Goal: Task Accomplishment & Management: Complete application form

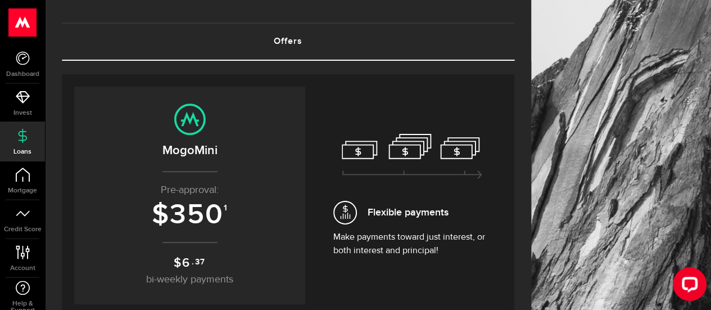
scroll to position [138, 0]
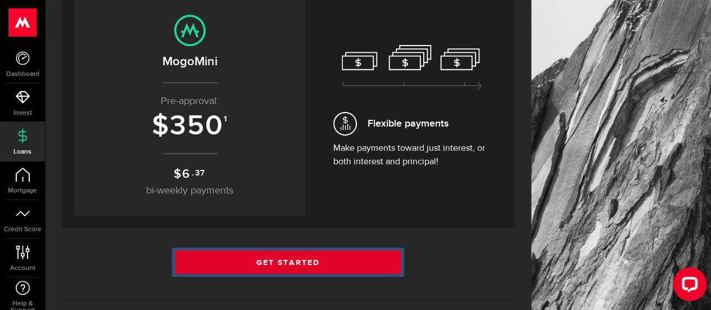
click at [232, 261] on link "Get Started" at bounding box center [288, 262] width 227 height 24
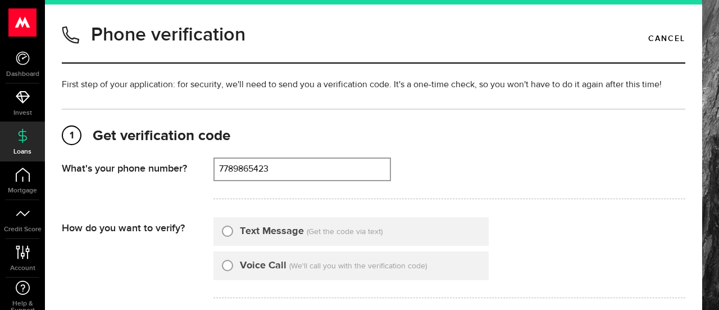
scroll to position [39, 0]
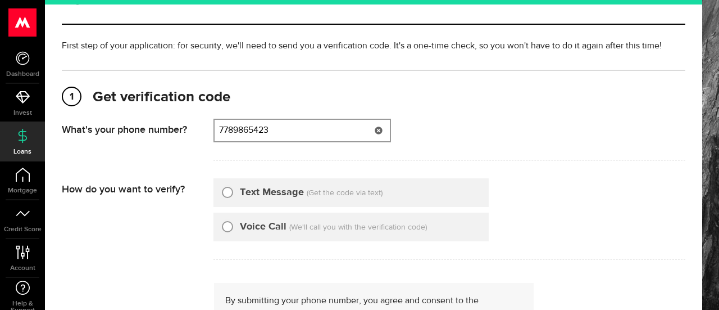
type input "7789865423"
click at [237, 194] on div "Text Message" at bounding box center [263, 192] width 82 height 15
click at [227, 189] on input "Text Message" at bounding box center [227, 190] width 11 height 11
radio input "true"
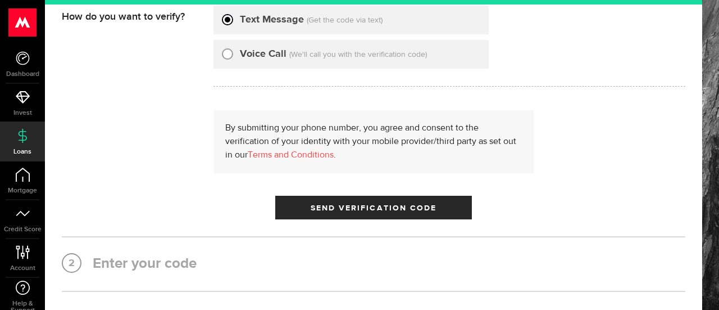
scroll to position [212, 0]
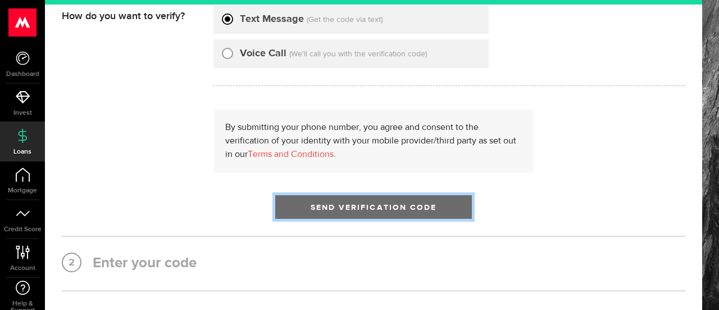
click at [336, 203] on span "Send Verification Code" at bounding box center [374, 207] width 126 height 8
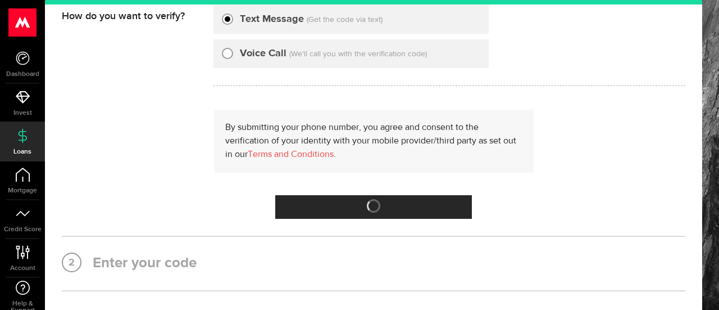
click at [121, 260] on h2 "2 Enter your code" at bounding box center [374, 263] width 624 height 20
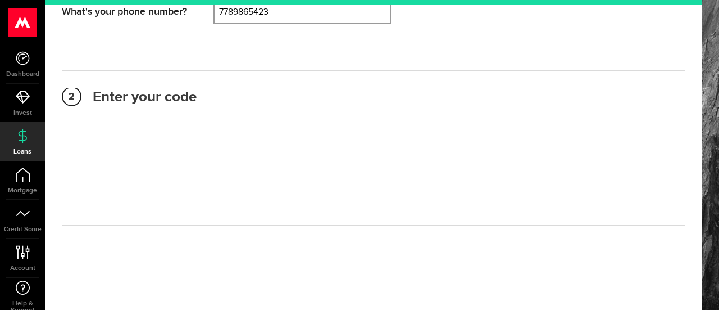
scroll to position [157, 0]
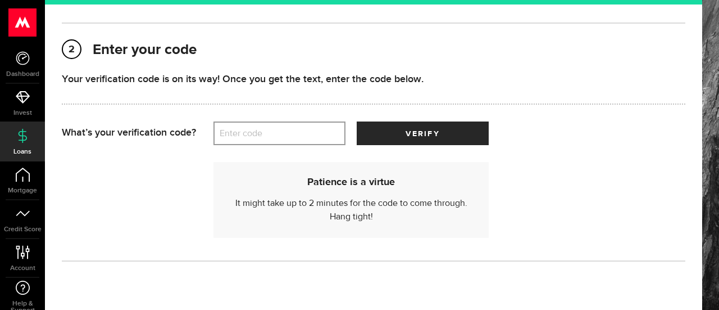
click at [251, 137] on label "Enter code" at bounding box center [280, 133] width 132 height 23
click at [251, 137] on input "Enter code" at bounding box center [280, 133] width 132 height 24
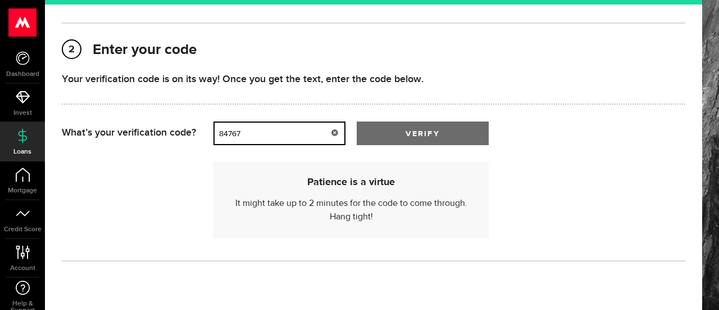
type input "84767"
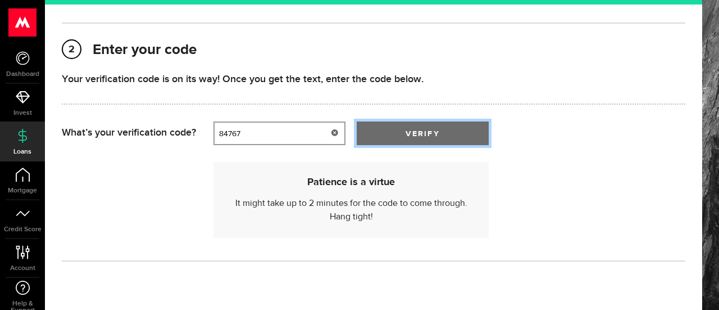
click at [419, 141] on span "submit" at bounding box center [423, 136] width 14 height 14
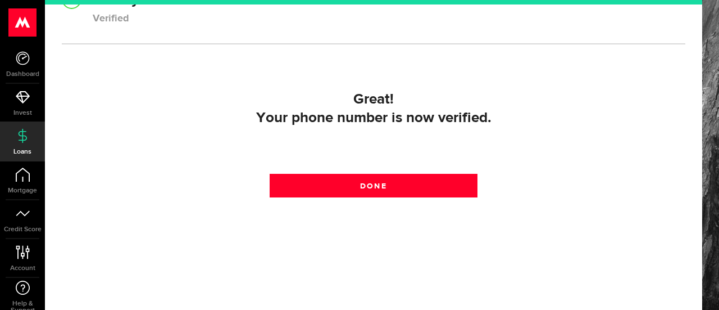
scroll to position [209, 0]
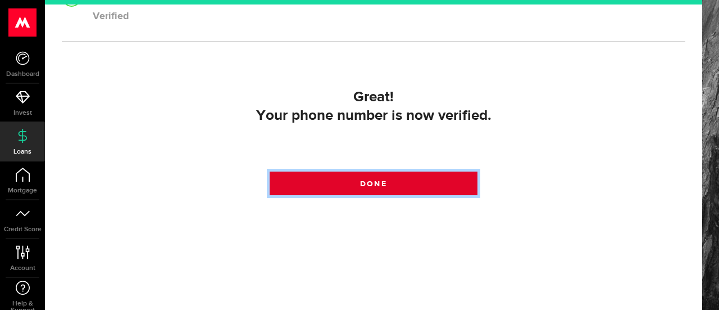
click at [347, 179] on link "Done" at bounding box center [374, 183] width 208 height 24
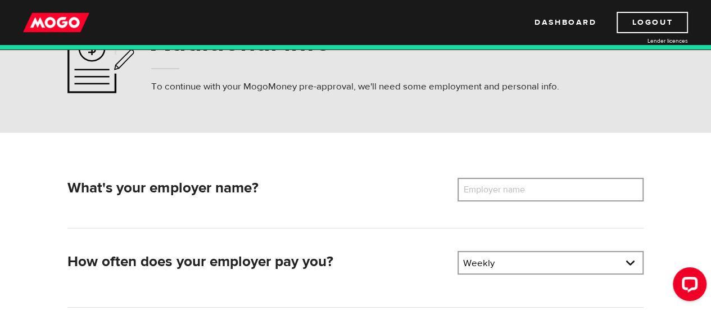
scroll to position [58, 0]
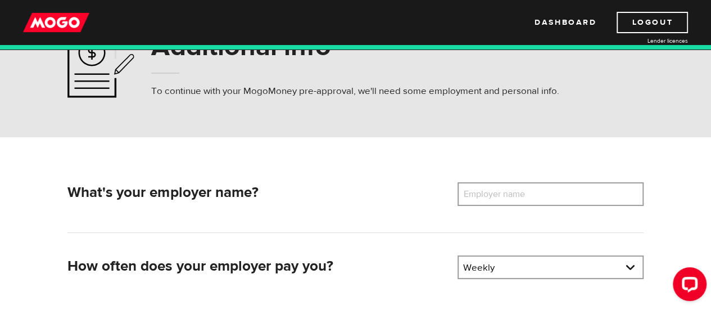
click at [491, 189] on label "Employer name" at bounding box center [503, 194] width 90 height 24
click at [491, 189] on input "Employer name" at bounding box center [551, 194] width 186 height 24
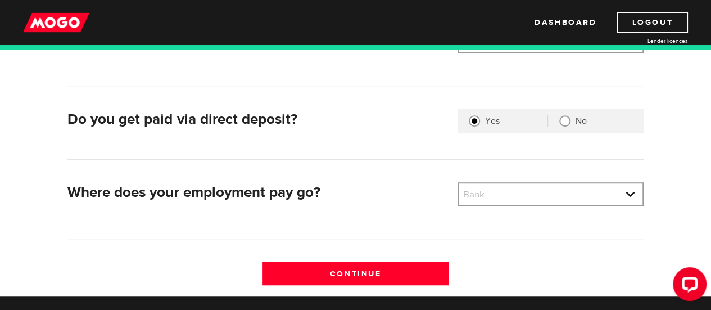
scroll to position [285, 0]
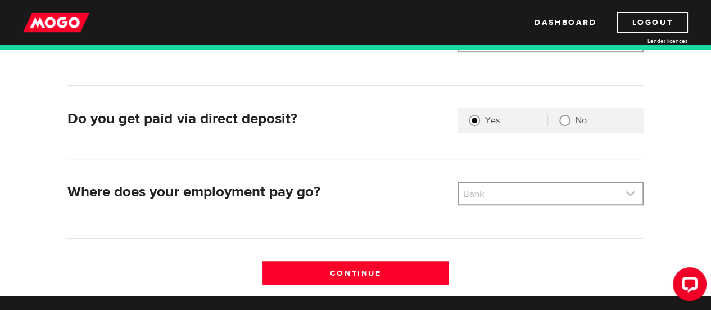
type input "lululemon"
click at [500, 193] on link at bounding box center [551, 193] width 184 height 21
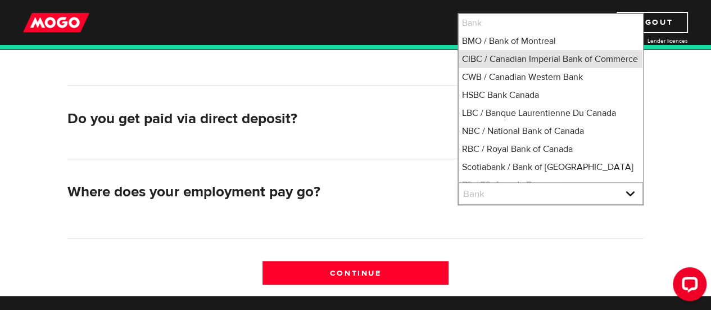
click at [504, 59] on li "CIBC / Canadian Imperial Bank of Commerce" at bounding box center [551, 59] width 184 height 18
select select "4"
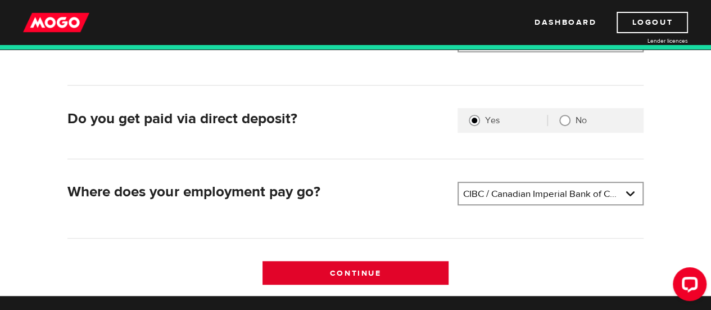
click at [325, 268] on input "Continue" at bounding box center [355, 273] width 186 height 24
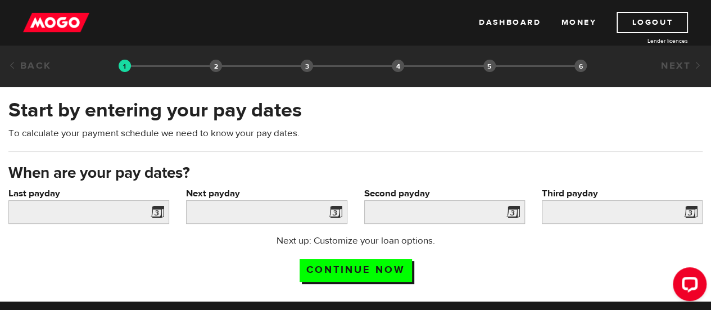
click at [157, 212] on span at bounding box center [155, 214] width 17 height 18
click at [92, 204] on input "Last payday" at bounding box center [88, 212] width 161 height 24
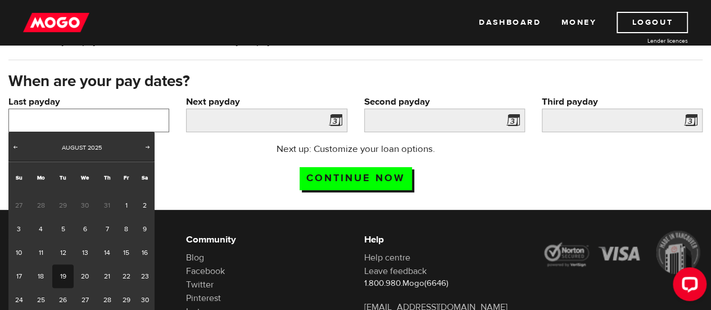
scroll to position [93, 0]
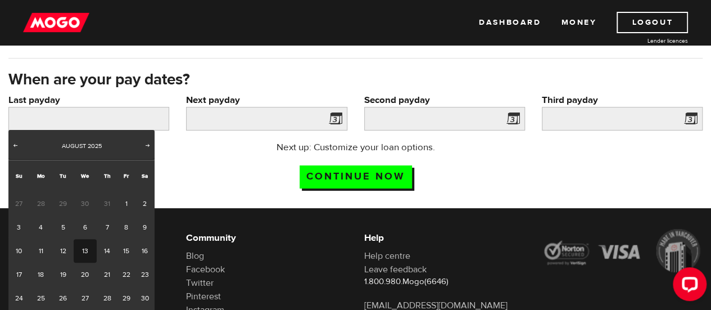
click at [83, 248] on link "13" at bounding box center [85, 251] width 23 height 24
type input "2025/08/13"
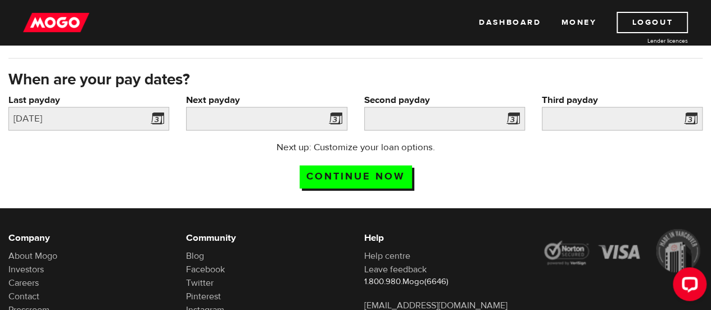
click at [339, 121] on span at bounding box center [333, 120] width 17 height 18
click at [269, 111] on input "Next payday" at bounding box center [266, 119] width 161 height 24
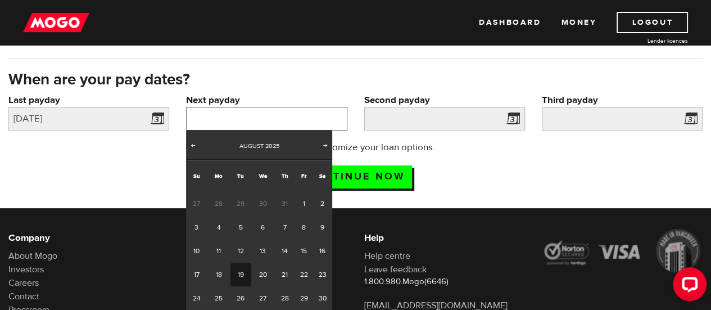
scroll to position [117, 0]
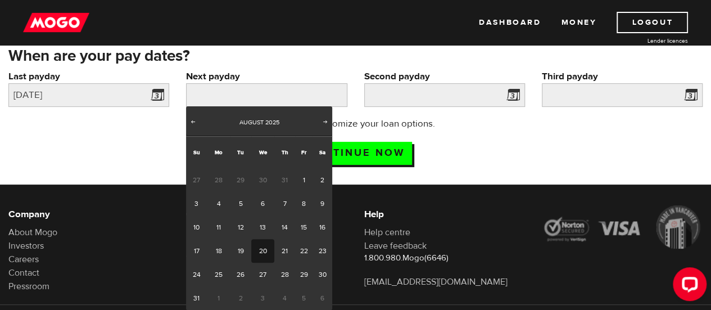
click at [263, 246] on link "20" at bounding box center [262, 251] width 23 height 24
type input "2025/08/20"
type input "2025/8/27"
type input "2025/9/3"
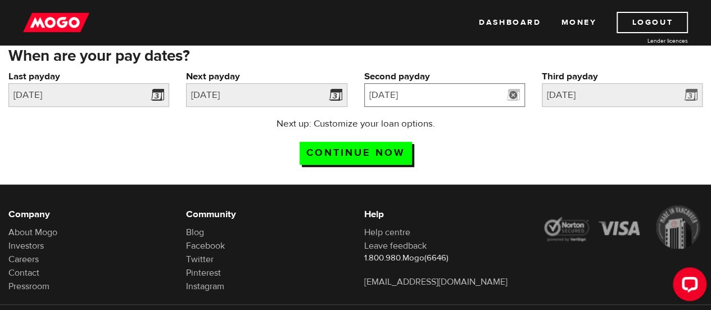
click at [444, 89] on input "2025/8/27" at bounding box center [444, 95] width 161 height 24
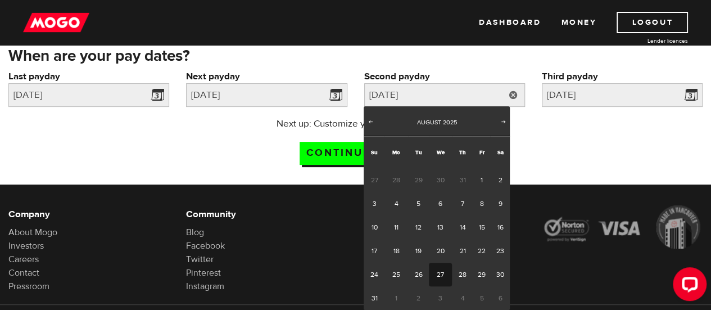
click at [557, 157] on div "Next up: Customize your loan options. Continue now" at bounding box center [355, 145] width 711 height 56
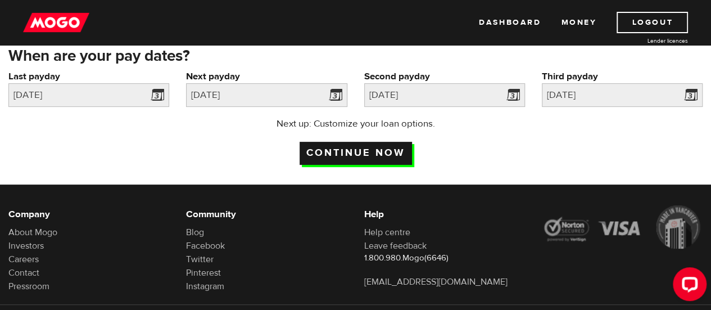
click at [355, 147] on input "Continue now" at bounding box center [356, 153] width 112 height 23
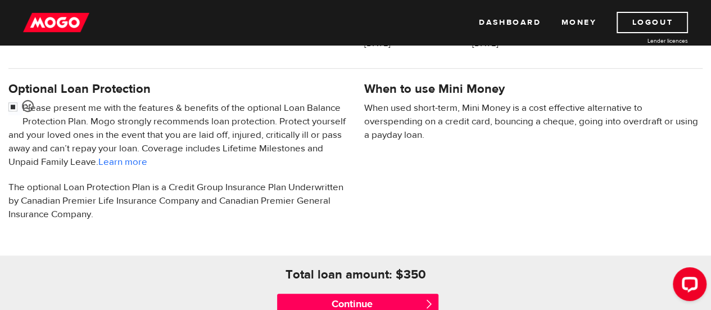
scroll to position [353, 0]
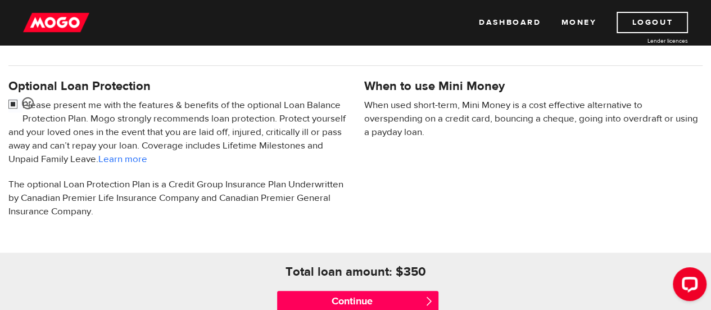
click at [13, 106] on input "checkbox" at bounding box center [15, 105] width 14 height 14
checkbox input "false"
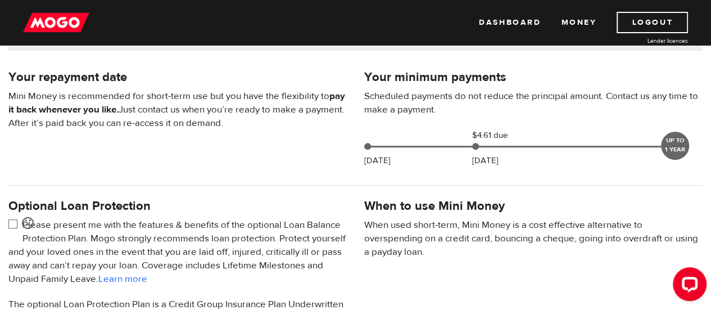
scroll to position [233, 0]
drag, startPoint x: 475, startPoint y: 145, endPoint x: 396, endPoint y: 145, distance: 79.2
click at [396, 145] on div "Aug 20 $4.61 due Sep 03 UP TO 1 YEAR" at bounding box center [521, 146] width 315 height 34
click at [458, 193] on div at bounding box center [355, 185] width 711 height 22
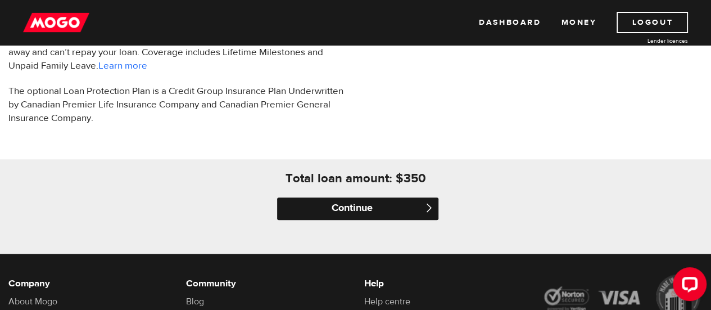
click at [345, 213] on input "Continue" at bounding box center [357, 208] width 161 height 22
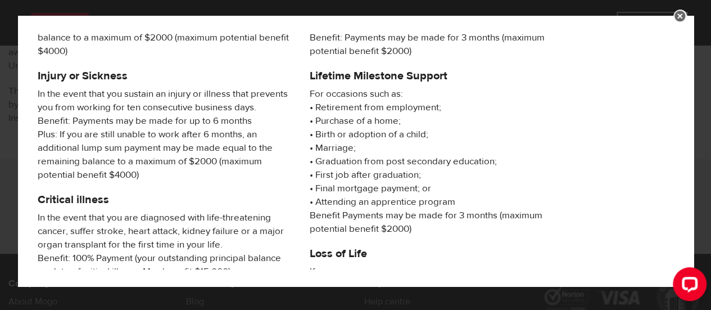
scroll to position [304, 0]
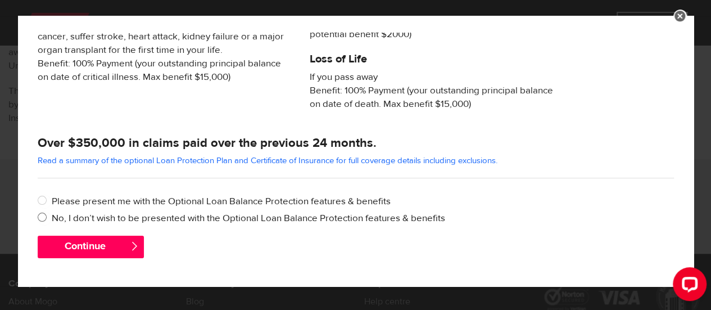
click at [49, 214] on input "No, I don’t wish to be presented with the Optional Loan Balance Protection feat…" at bounding box center [45, 218] width 14 height 14
radio input "true"
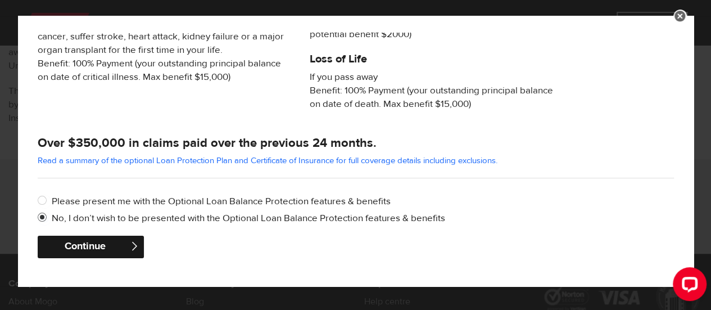
click at [93, 244] on button "Continue" at bounding box center [91, 246] width 106 height 22
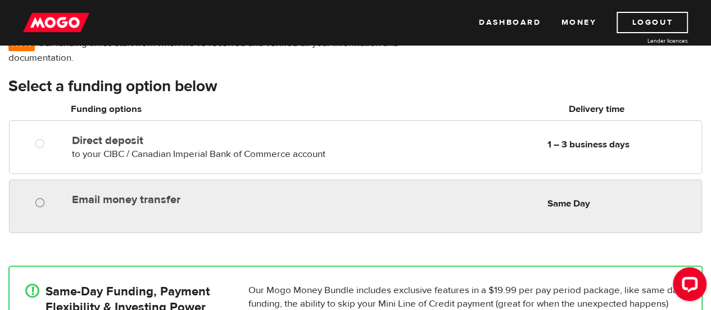
radio input "true"
click at [38, 202] on input "Email money transfer" at bounding box center [42, 204] width 14 height 14
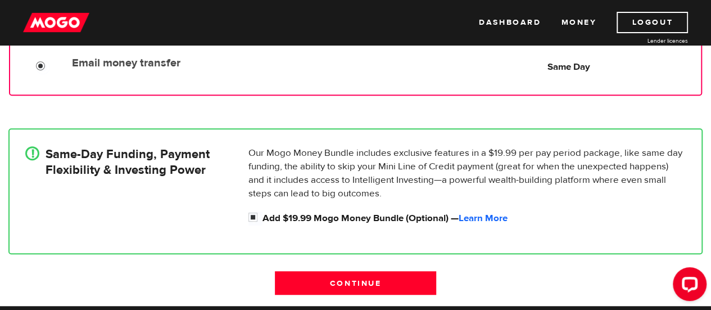
scroll to position [240, 0]
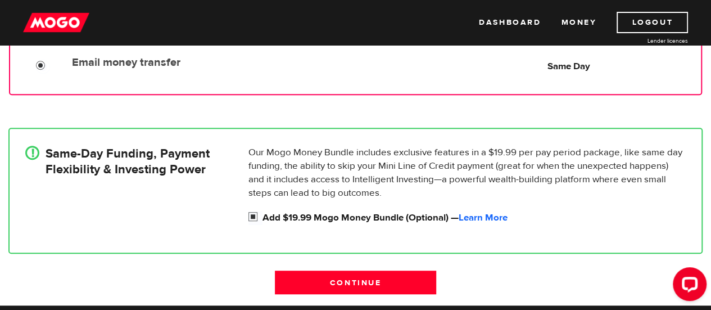
click at [251, 214] on input "Add $19.99 Mogo Money Bundle (Optional) — Learn More" at bounding box center [255, 218] width 14 height 14
checkbox input "false"
radio input "false"
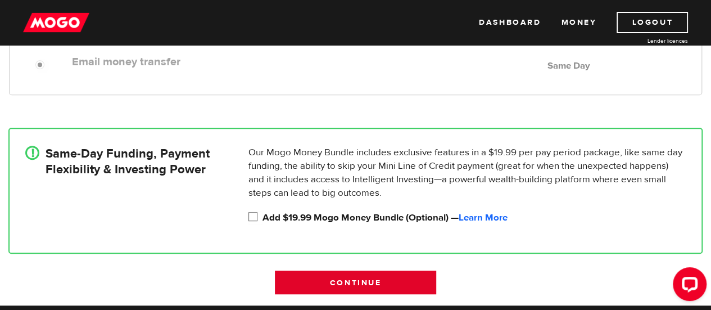
click at [342, 277] on input "Continue" at bounding box center [355, 282] width 161 height 24
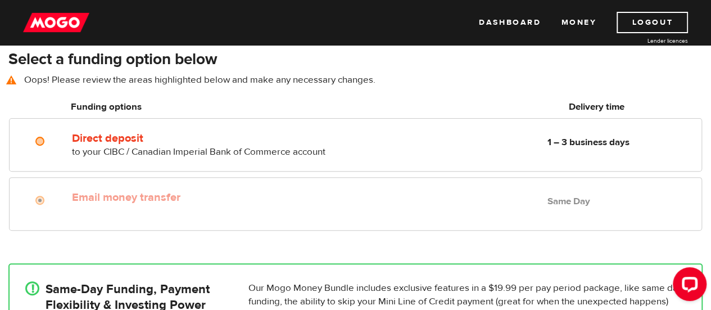
scroll to position [94, 0]
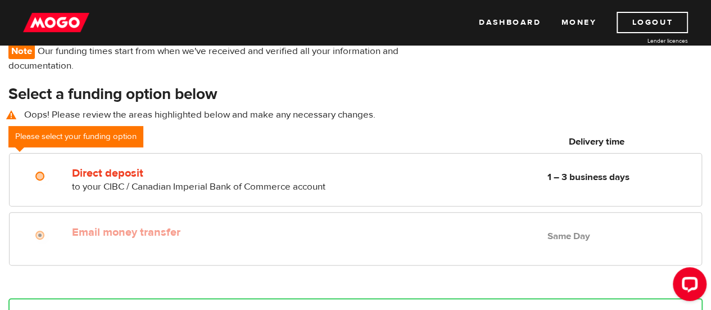
click at [92, 92] on h3 "Select a funding option below" at bounding box center [355, 94] width 694 height 18
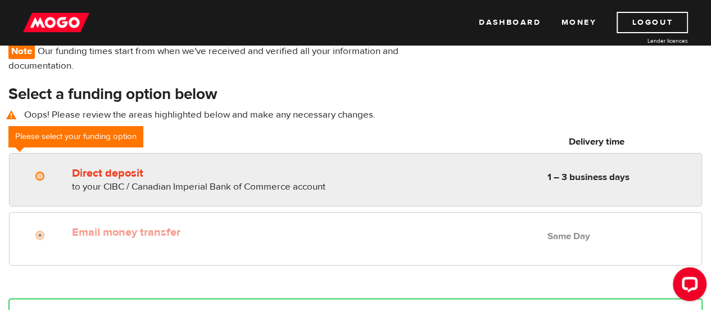
radio input "true"
click at [233, 168] on label "Direct deposit" at bounding box center [199, 172] width 255 height 13
click at [49, 170] on input "Direct deposit" at bounding box center [42, 177] width 14 height 14
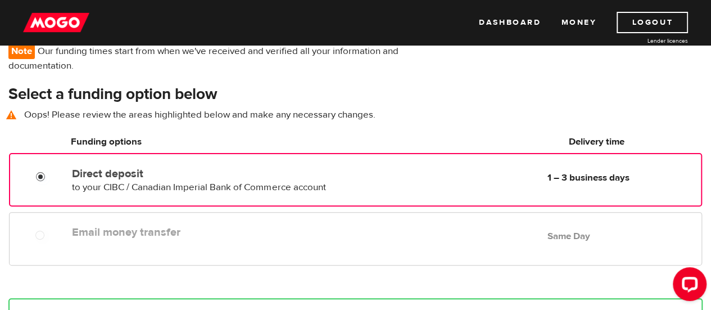
click at [181, 239] on label "Email money transfer" at bounding box center [199, 231] width 255 height 13
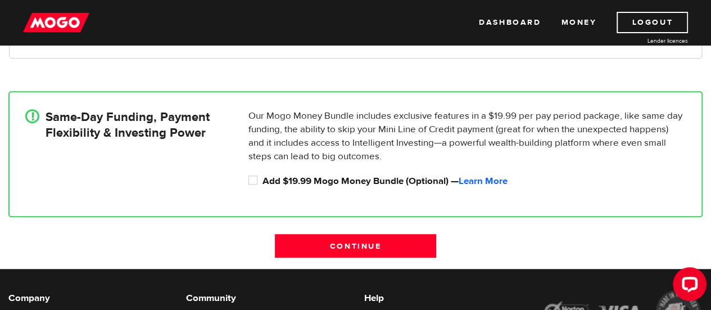
scroll to position [302, 0]
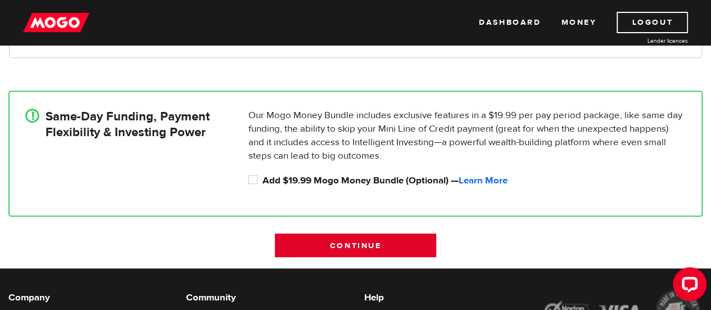
click at [366, 256] on input "Continue" at bounding box center [355, 245] width 161 height 24
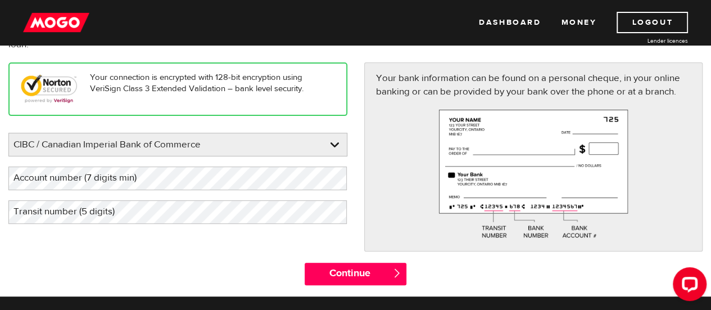
scroll to position [126, 0]
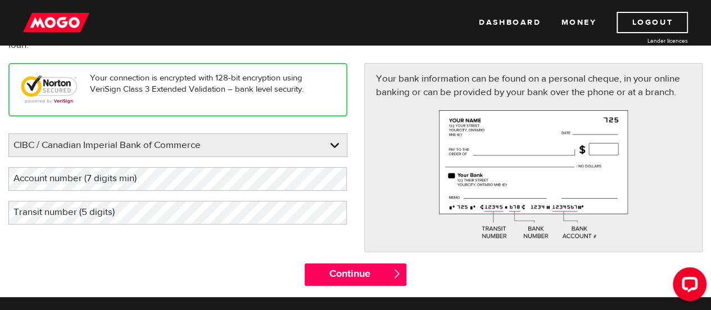
click at [134, 178] on label "Account number (7 digits min)" at bounding box center [83, 178] width 151 height 23
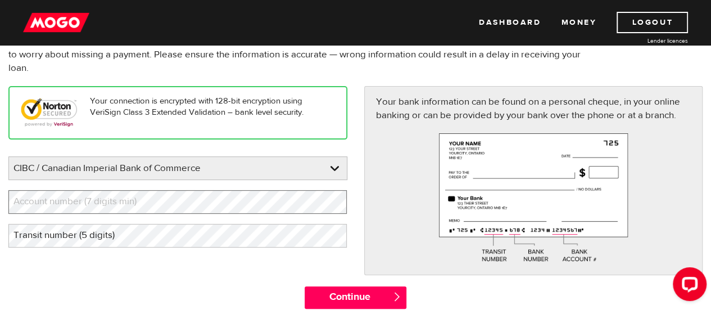
scroll to position [144, 0]
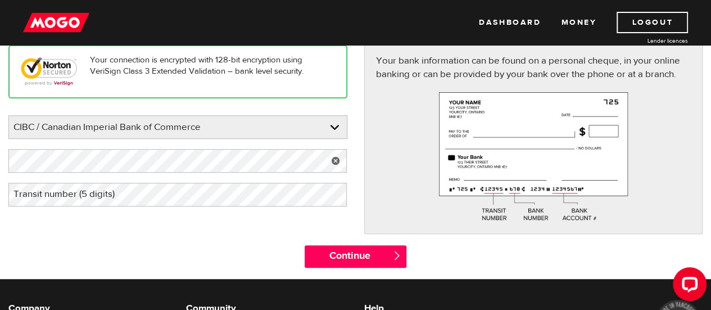
click at [66, 195] on label "Transit number (5 digits)" at bounding box center [72, 194] width 129 height 23
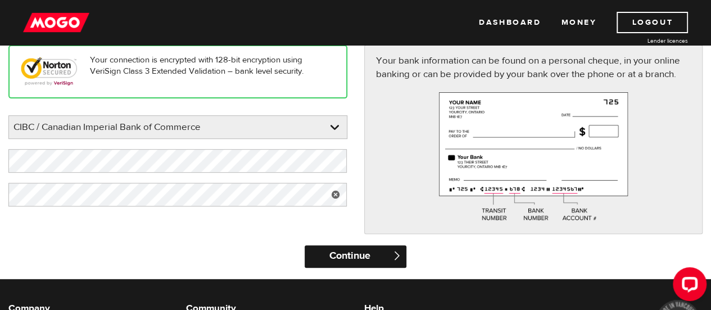
click at [333, 254] on input "Continue" at bounding box center [356, 256] width 102 height 22
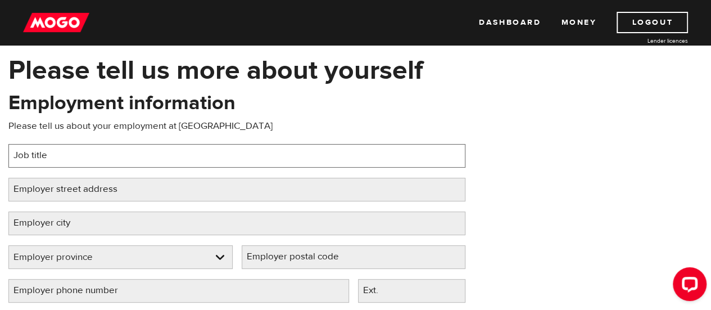
click at [103, 157] on input "Job title" at bounding box center [236, 156] width 457 height 24
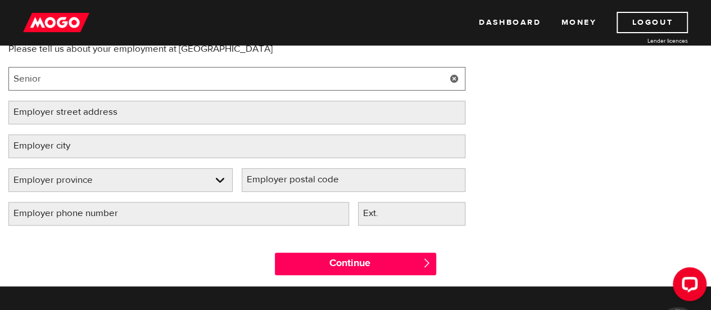
scroll to position [126, 0]
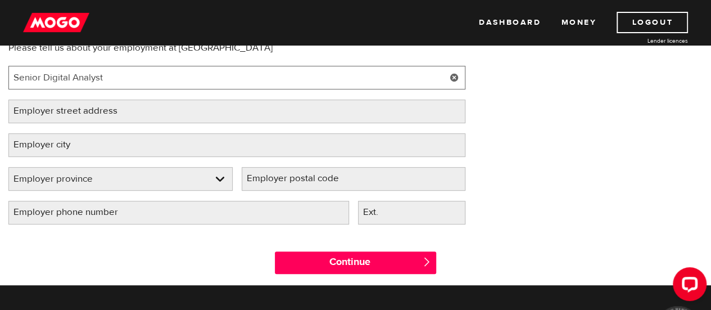
type input "Senior Digital Analyst"
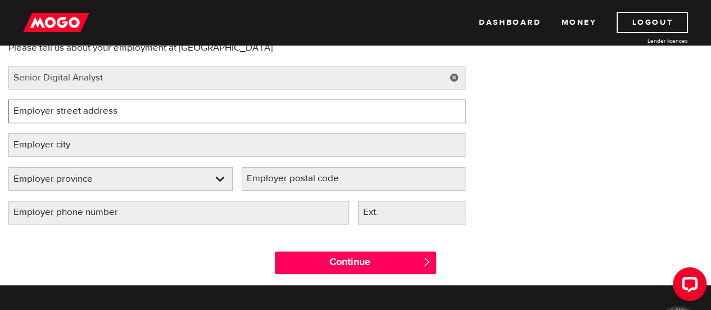
click at [153, 111] on input "Employer street address" at bounding box center [236, 111] width 457 height 24
type input "1280 Burrard Street"
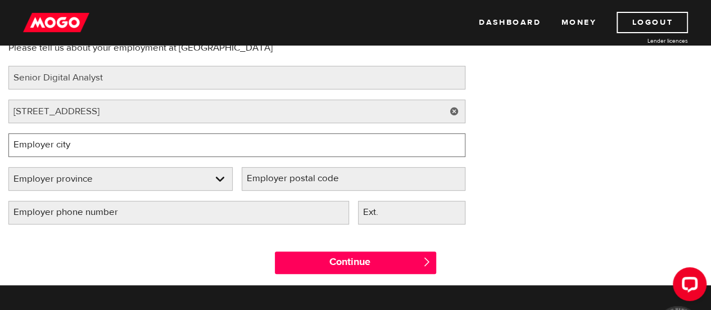
click at [144, 143] on input "Employer city" at bounding box center [236, 145] width 457 height 24
type input "Vancouver"
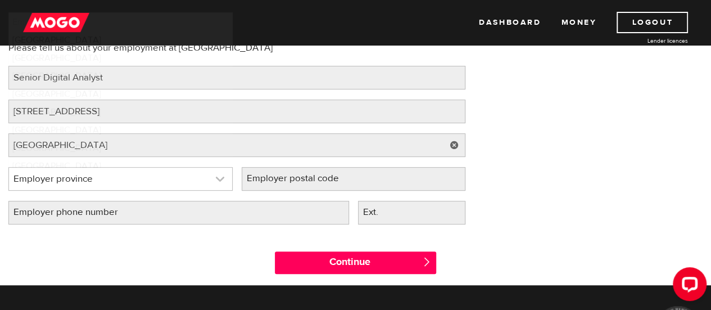
click at [204, 188] on link at bounding box center [120, 178] width 223 height 22
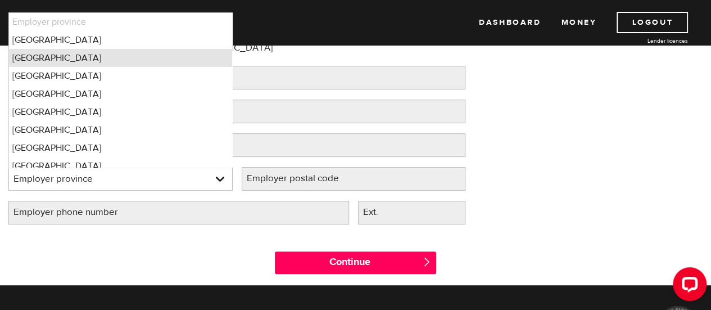
click at [101, 60] on li "British Columbia" at bounding box center [120, 58] width 223 height 18
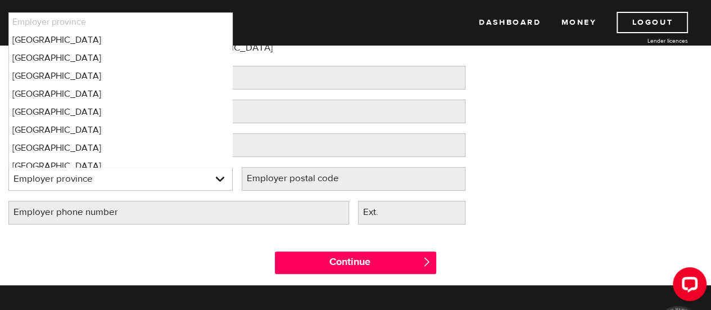
select select "BC"
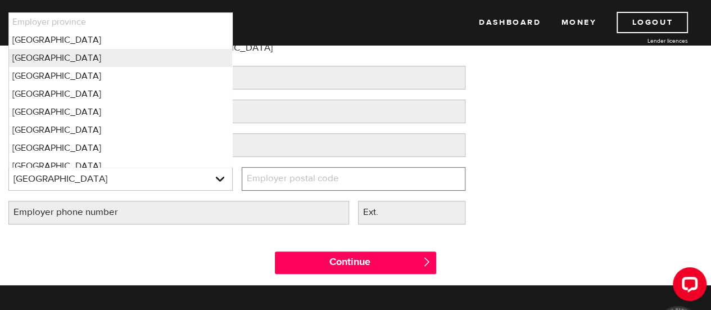
click at [400, 179] on input "Employer postal code" at bounding box center [354, 179] width 224 height 24
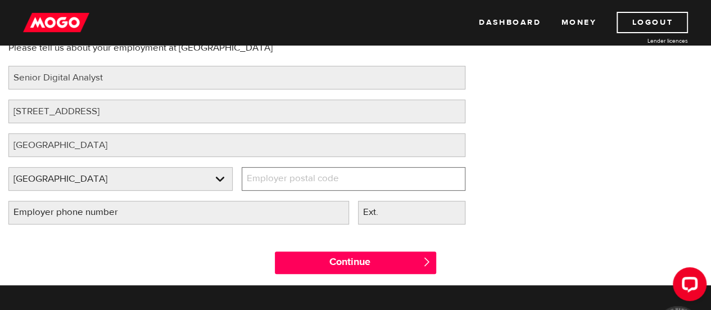
click at [400, 179] on input "Employer postal code" at bounding box center [354, 179] width 224 height 24
type input "V6Z 1Z1"
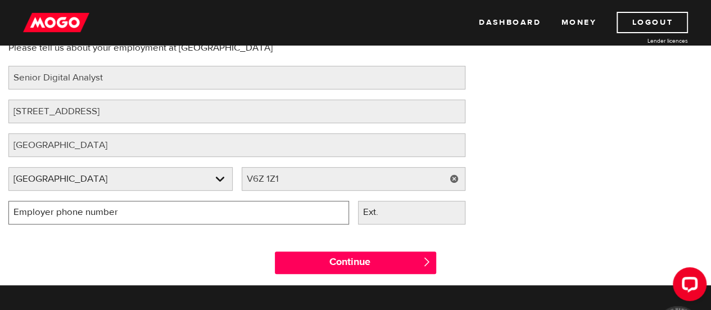
click at [241, 213] on input "Employer phone number" at bounding box center [178, 213] width 341 height 24
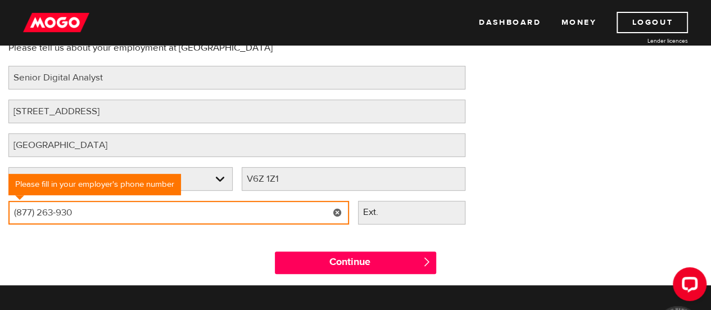
type input "(877) 263-9301"
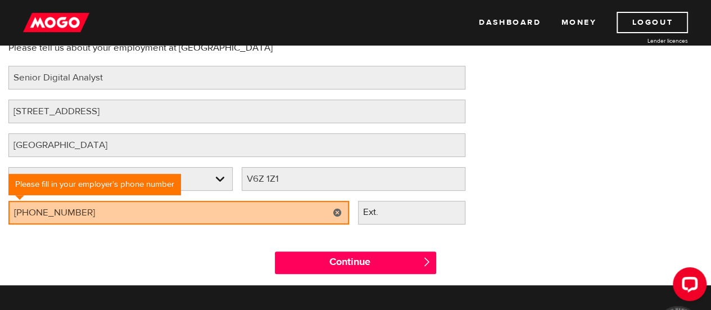
click at [618, 200] on div "Employment information Please tell us about your employment at Lululemon Job ti…" at bounding box center [355, 122] width 711 height 223
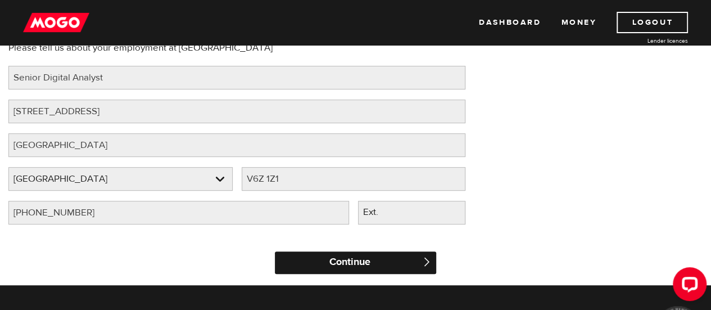
click at [342, 269] on input "Continue" at bounding box center [355, 262] width 161 height 22
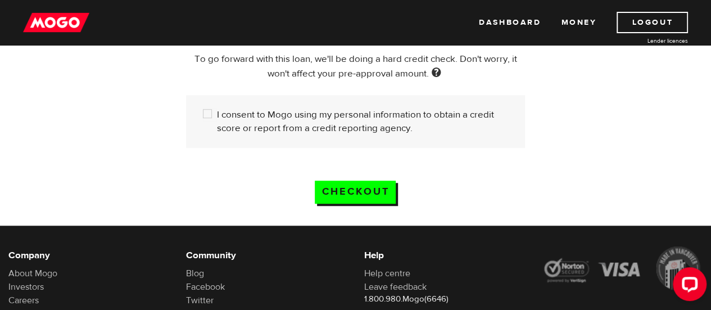
scroll to position [365, 0]
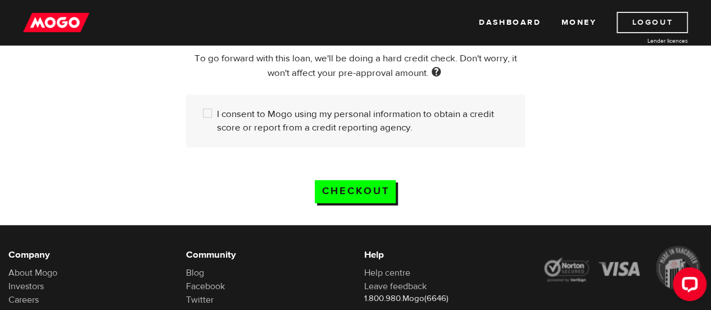
click at [655, 26] on link "Logout" at bounding box center [652, 22] width 71 height 21
